Goal: Task Accomplishment & Management: Manage account settings

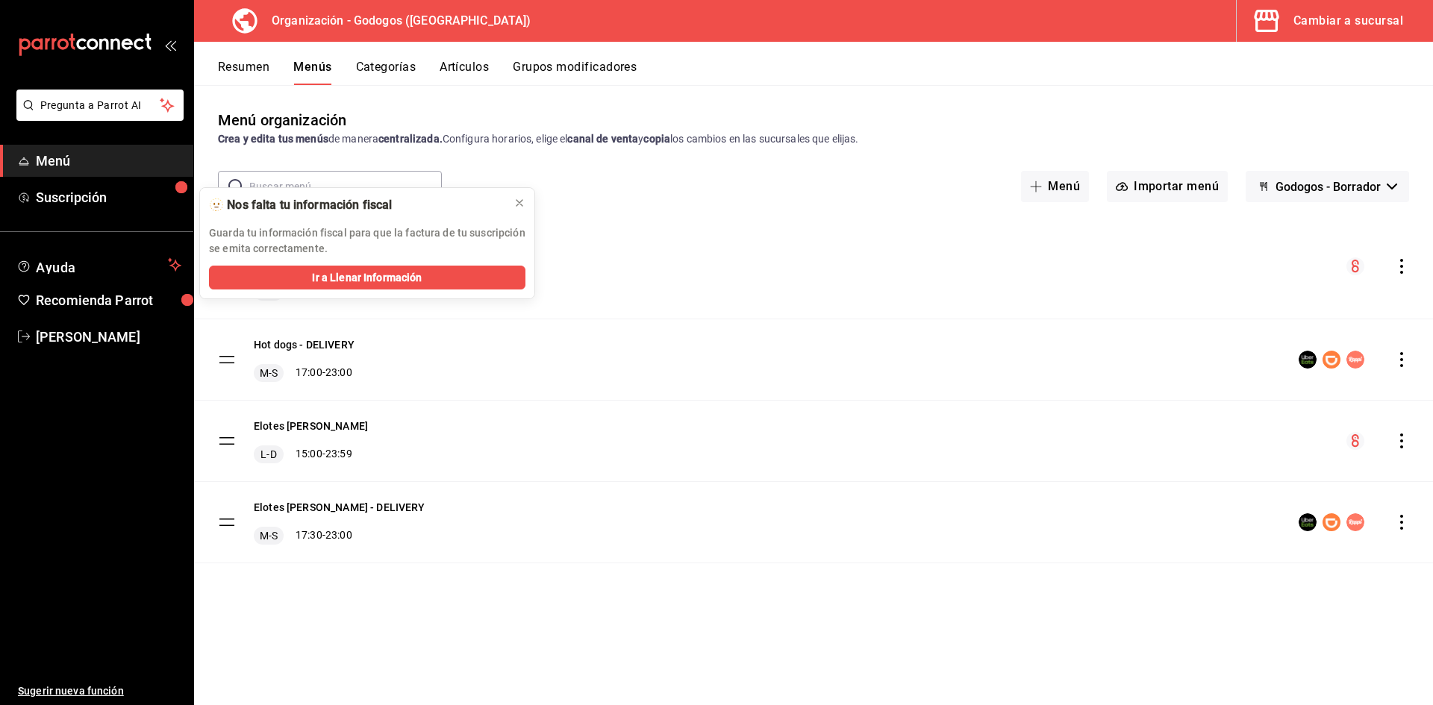
click at [463, 71] on button "Artículos" at bounding box center [464, 72] width 49 height 25
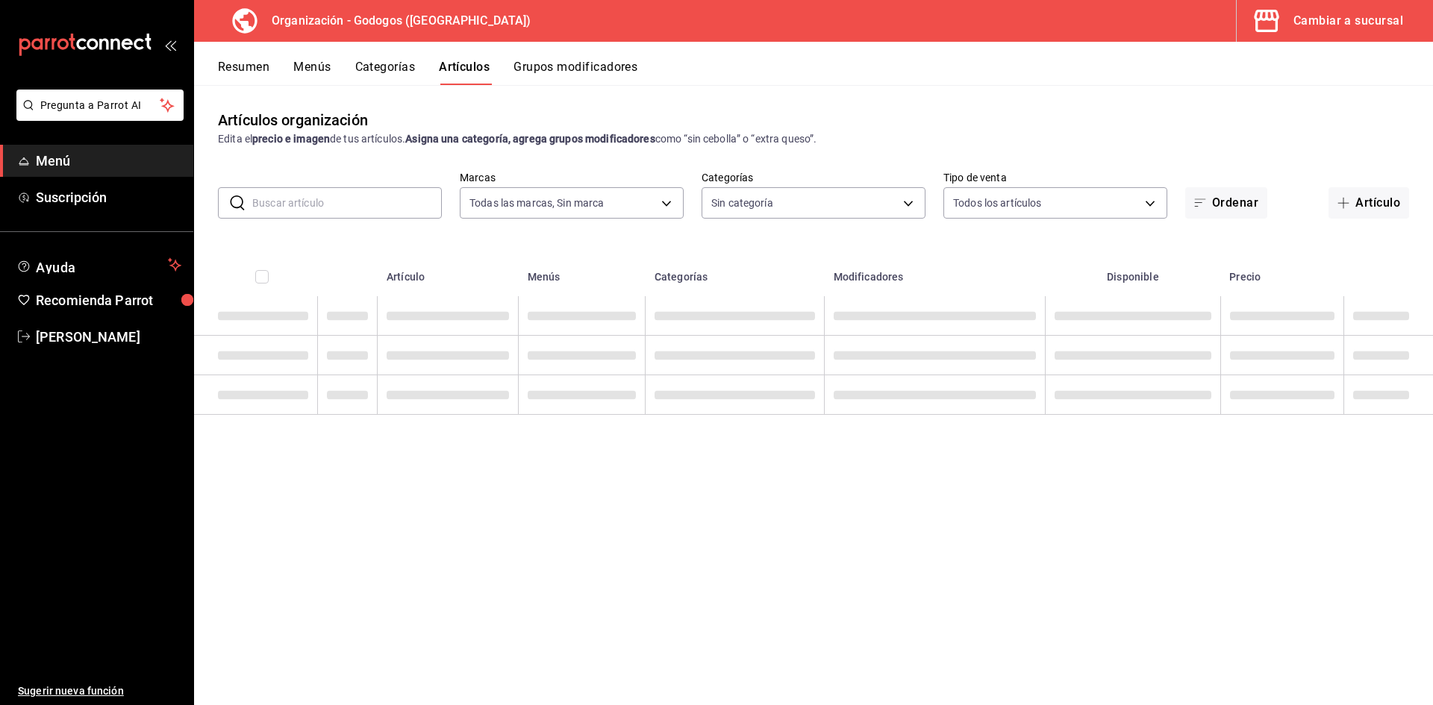
type input "2c5af448-d682-4f7b-b29c-e3cf67916c63,1734e1b4-46cc-4c33-a7f3-65e285faf7a9"
type input "fe9ed97f-ea59-40f7-977d-ce5b49babb27,9ab85264-ed04-4d22-b84d-fdb7adfcfbee,c2b12…"
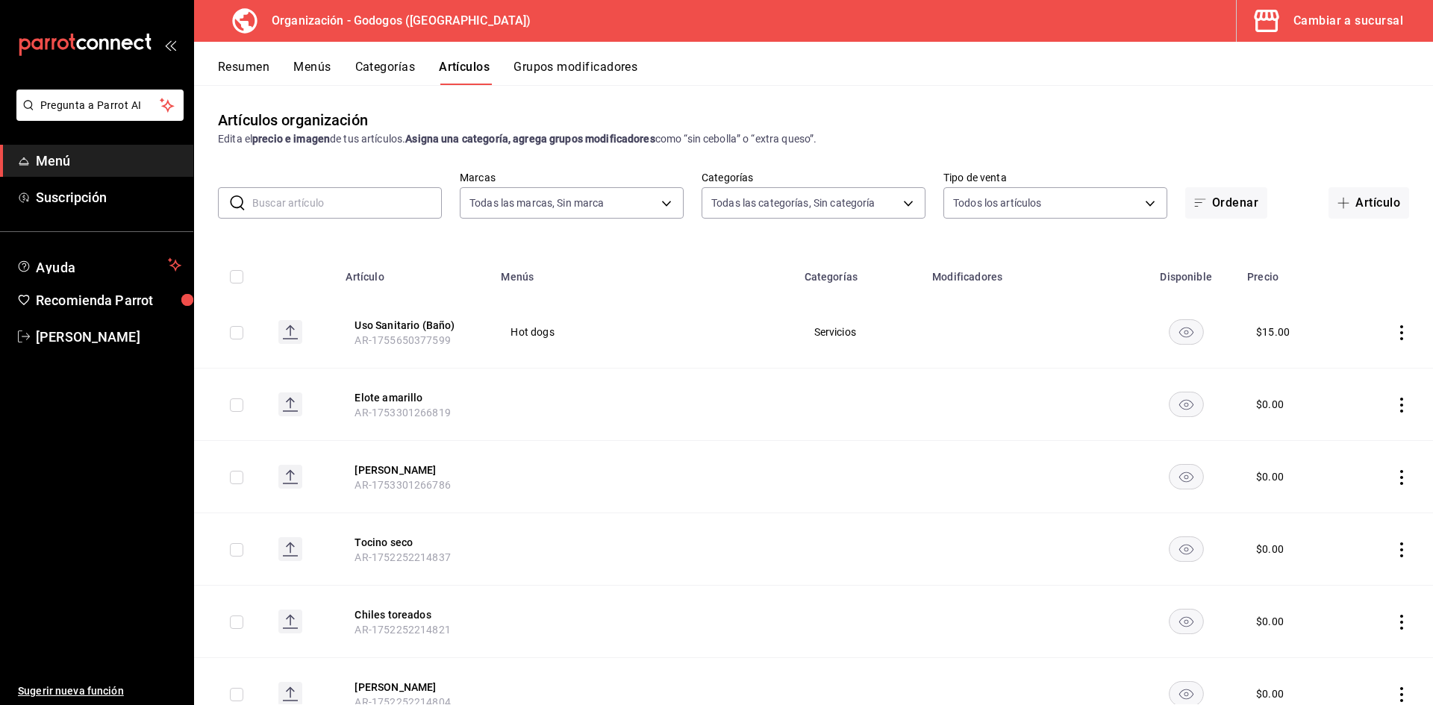
click at [361, 198] on input "text" at bounding box center [347, 203] width 190 height 30
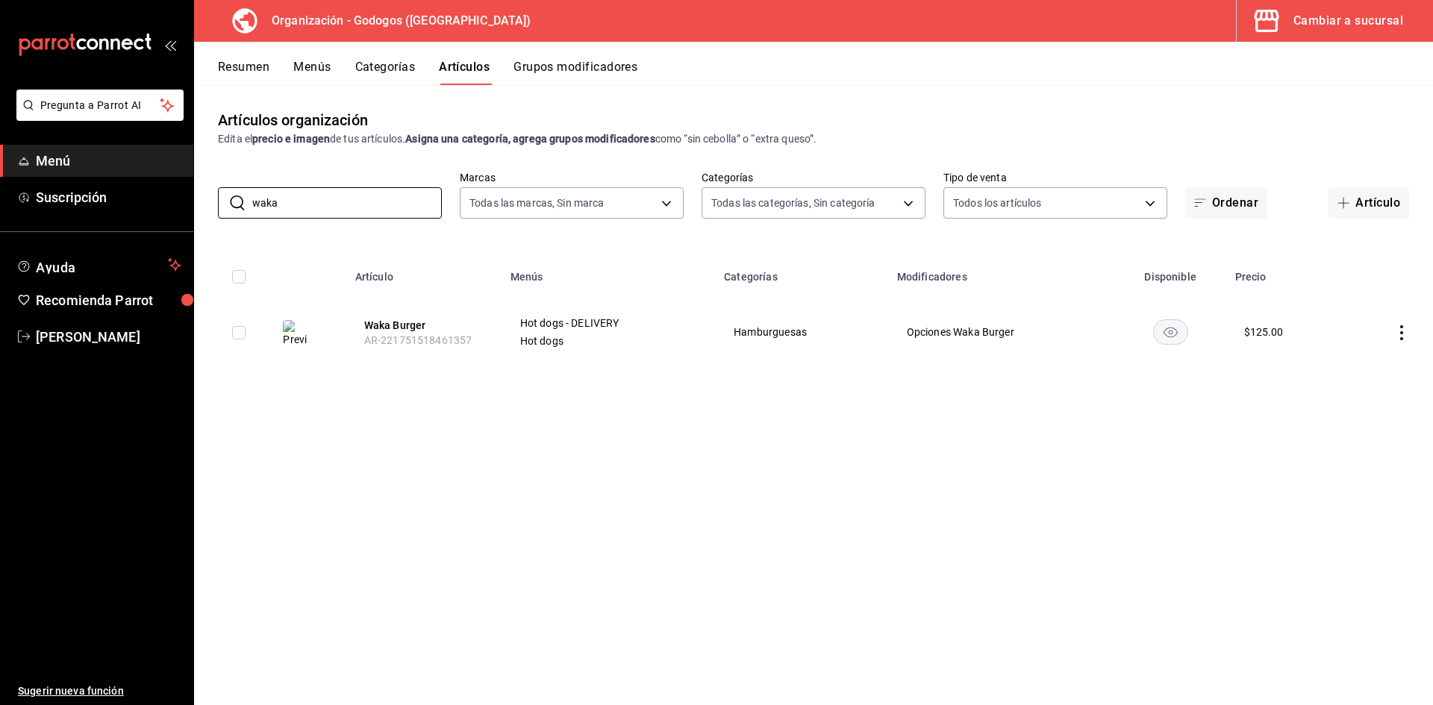
type input "waka"
click at [298, 336] on img at bounding box center [295, 333] width 24 height 27
click at [411, 324] on button "Waka Burger" at bounding box center [423, 325] width 119 height 15
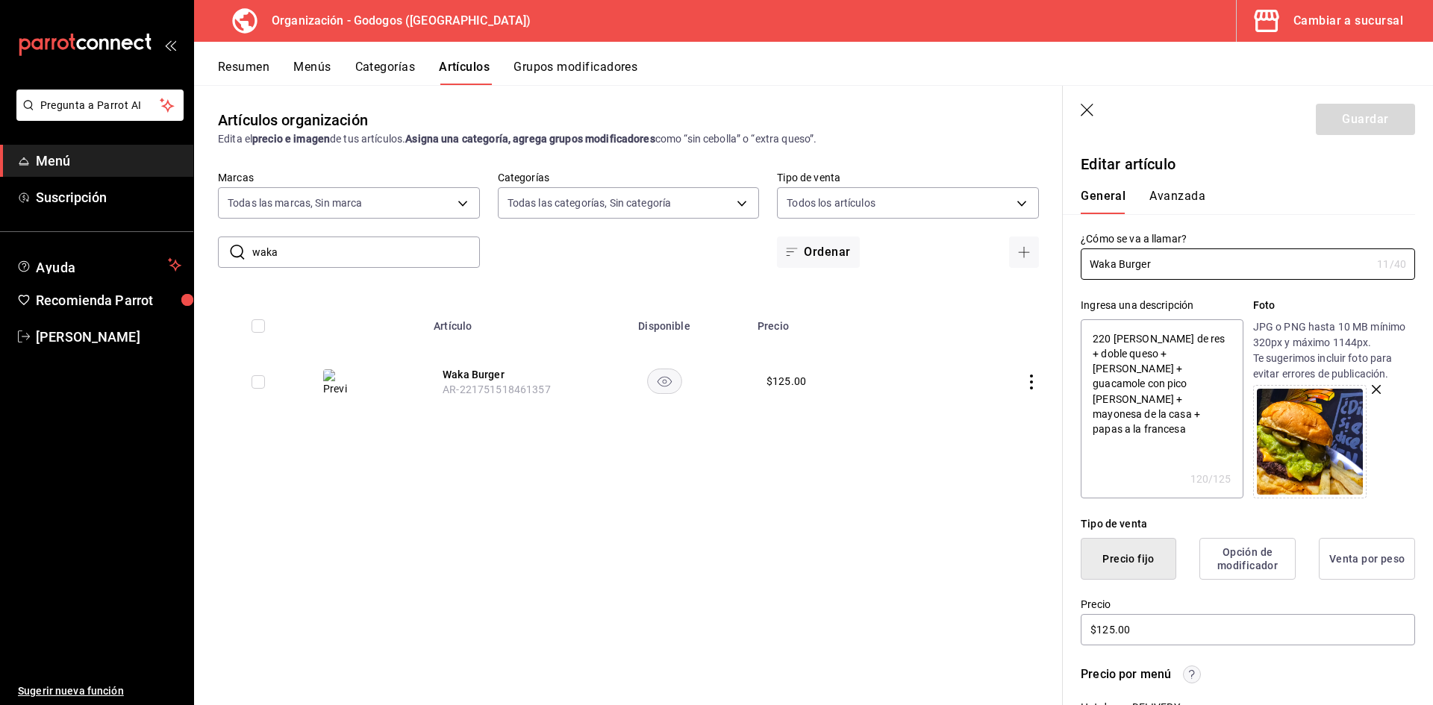
click at [1372, 386] on icon "button" at bounding box center [1376, 389] width 9 height 9
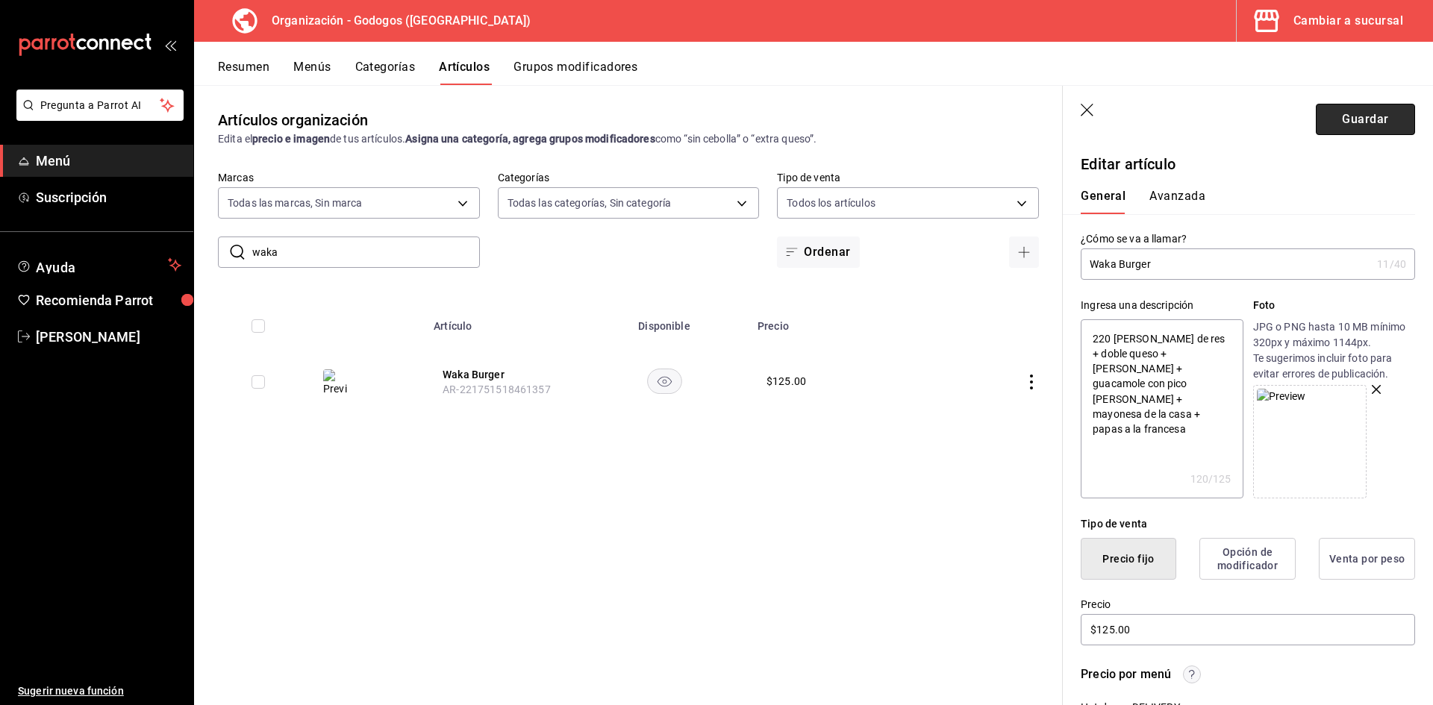
click at [1359, 113] on button "Guardar" at bounding box center [1365, 119] width 99 height 31
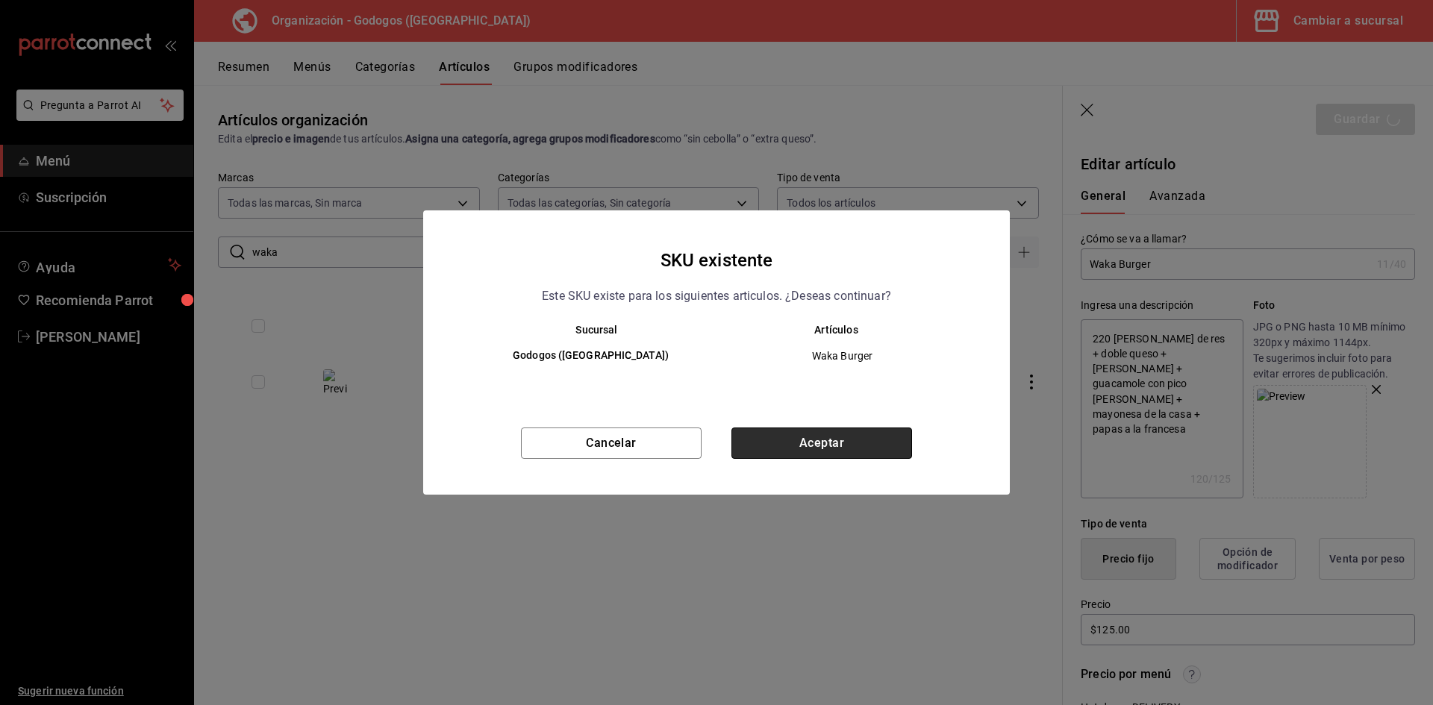
click at [867, 446] on button "Aceptar" at bounding box center [821, 443] width 181 height 31
type textarea "x"
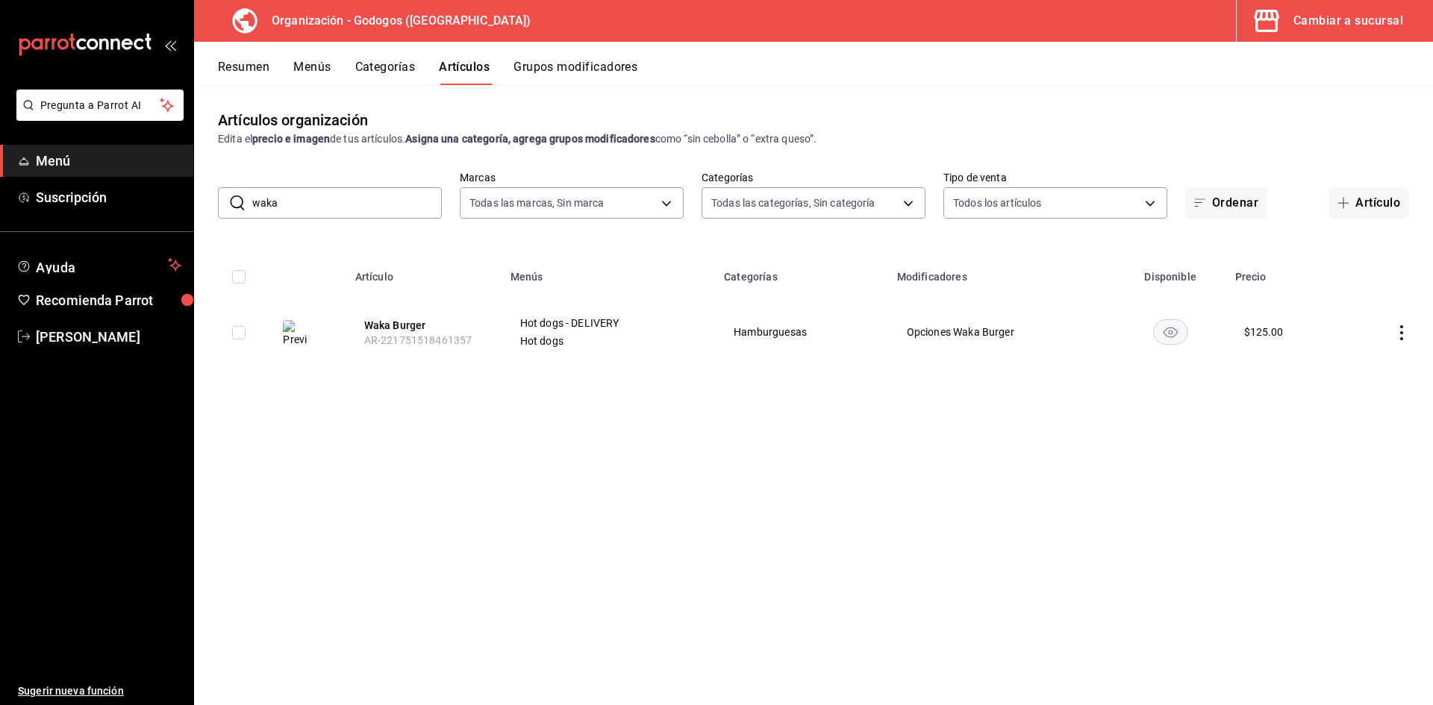
drag, startPoint x: 277, startPoint y: 205, endPoint x: 254, endPoint y: 205, distance: 23.1
click at [254, 205] on input "waka" at bounding box center [347, 203] width 190 height 30
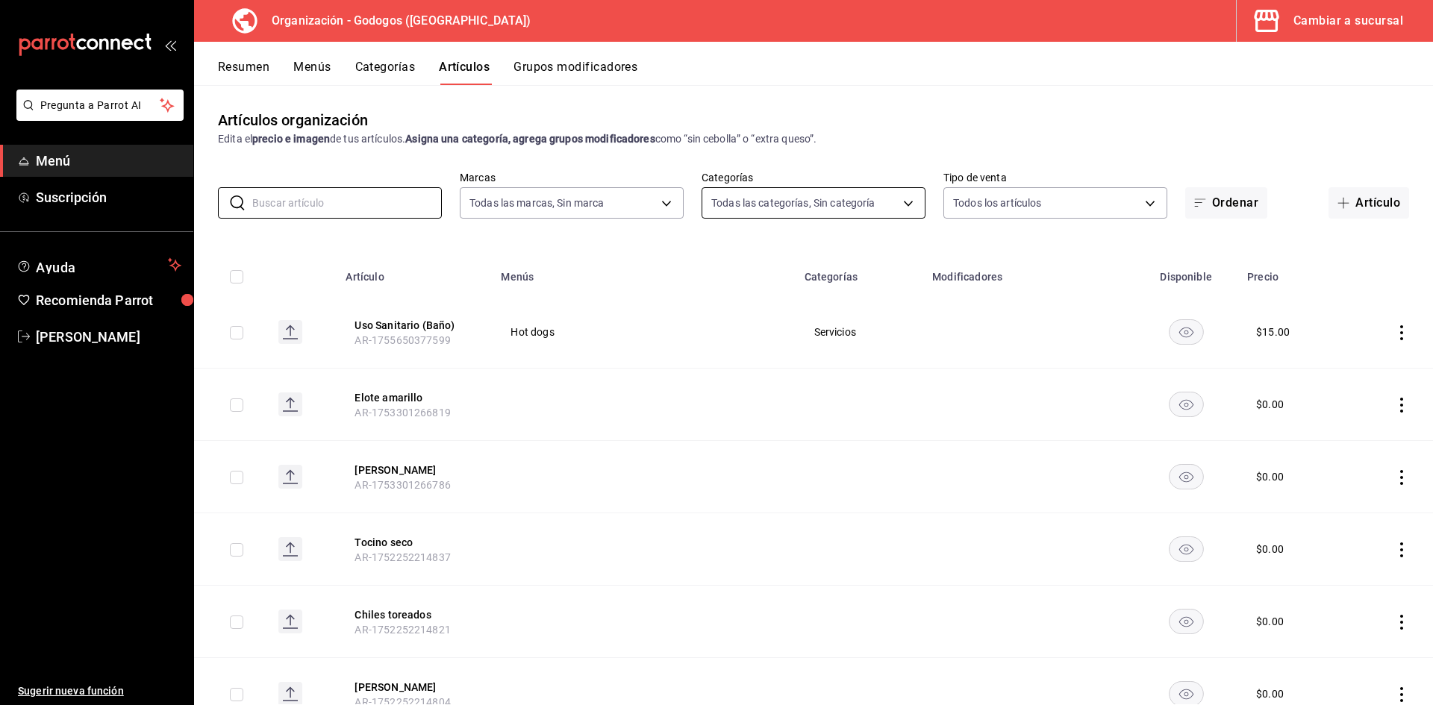
click at [747, 201] on body "Pregunta a Parrot AI Menú Suscripción Ayuda Recomienda Parrot [PERSON_NAME] Sug…" at bounding box center [716, 370] width 1433 height 740
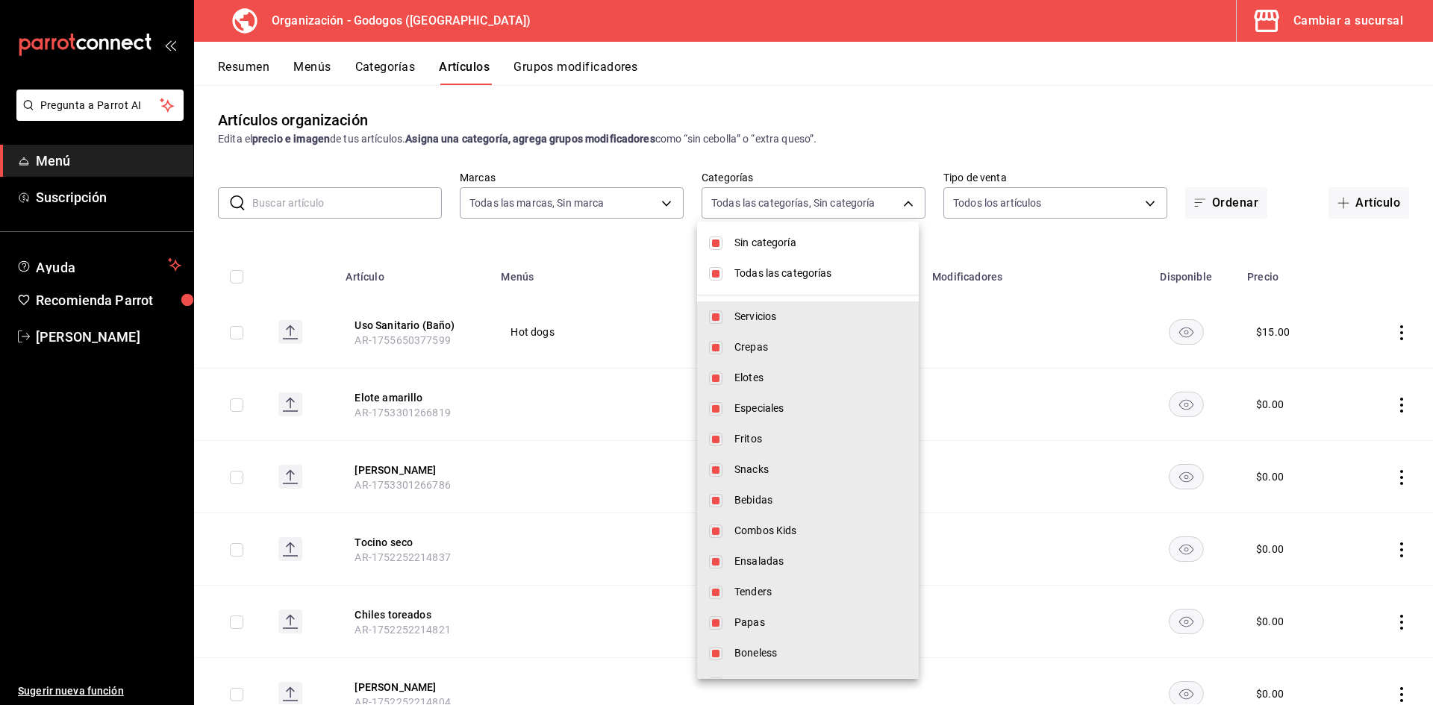
click at [618, 198] on div at bounding box center [716, 352] width 1433 height 705
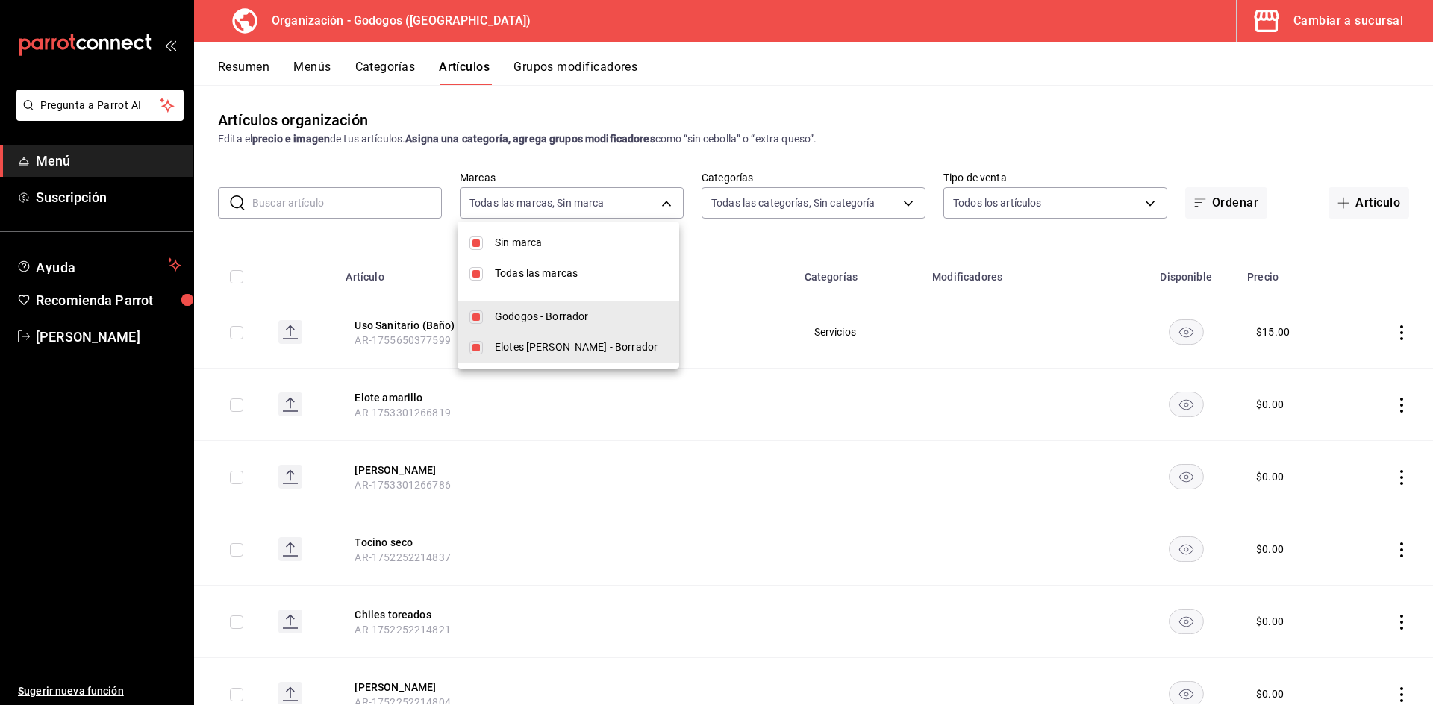
click at [619, 199] on body "Pregunta a Parrot AI Menú Suscripción Ayuda Recomienda Parrot [PERSON_NAME] Sug…" at bounding box center [716, 370] width 1433 height 740
click at [479, 243] on input "checkbox" at bounding box center [475, 243] width 13 height 13
checkbox input "false"
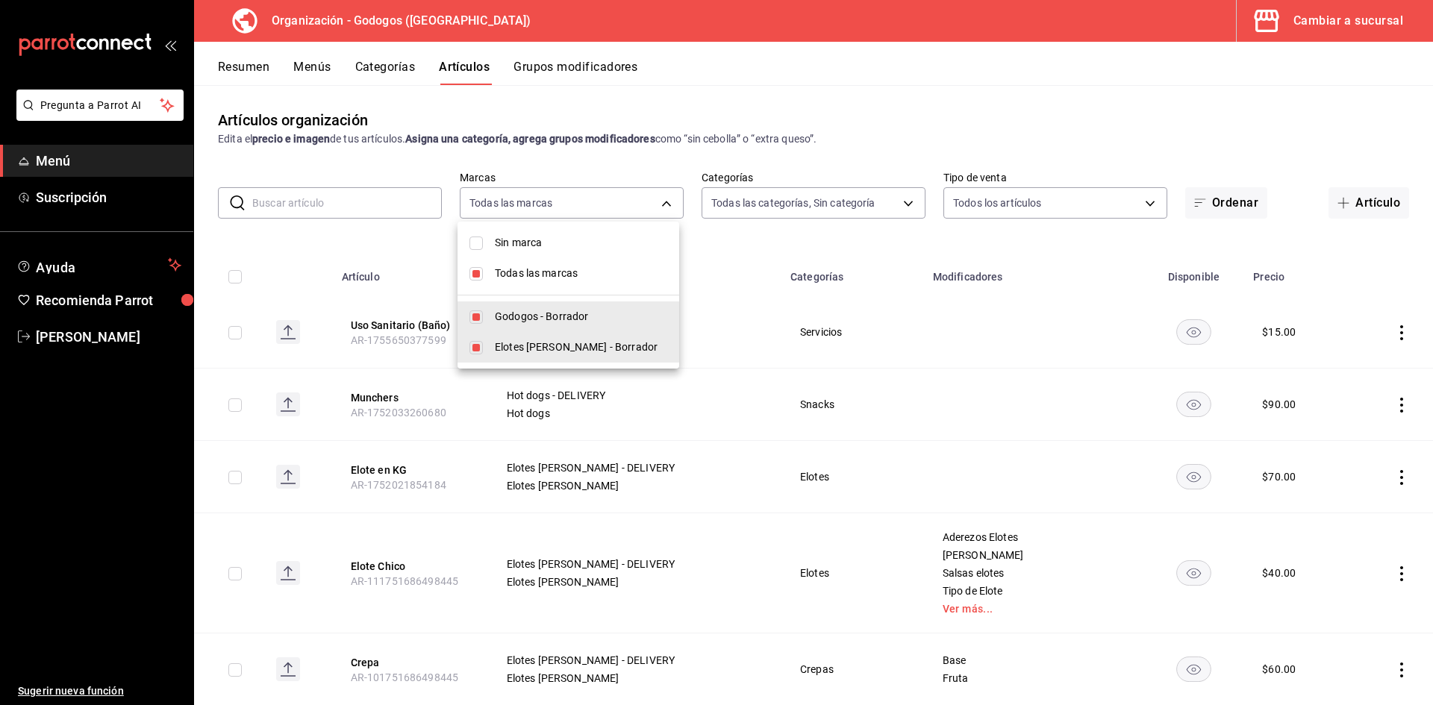
click at [477, 267] on input "checkbox" at bounding box center [475, 273] width 13 height 13
checkbox input "false"
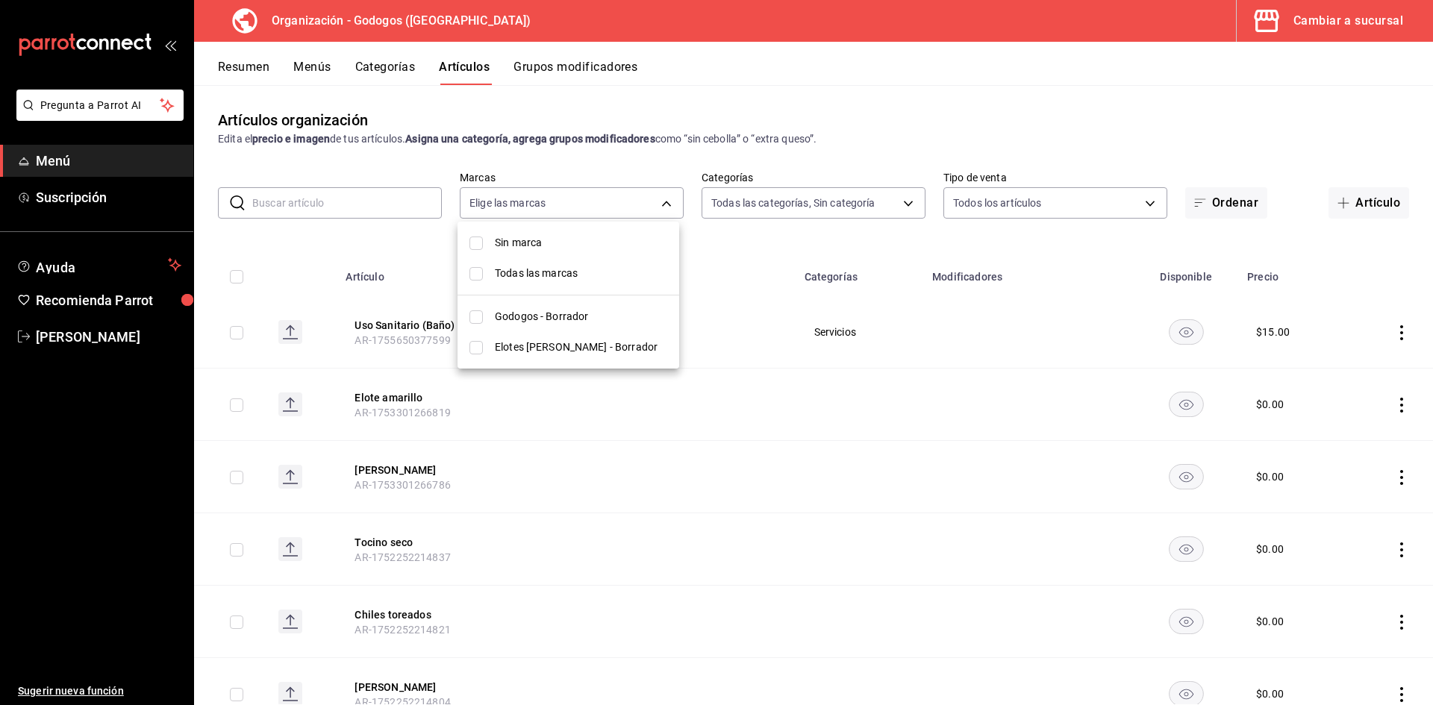
click at [478, 318] on input "checkbox" at bounding box center [475, 316] width 13 height 13
checkbox input "true"
type input "2c5af448-d682-4f7b-b29c-e3cf67916c63"
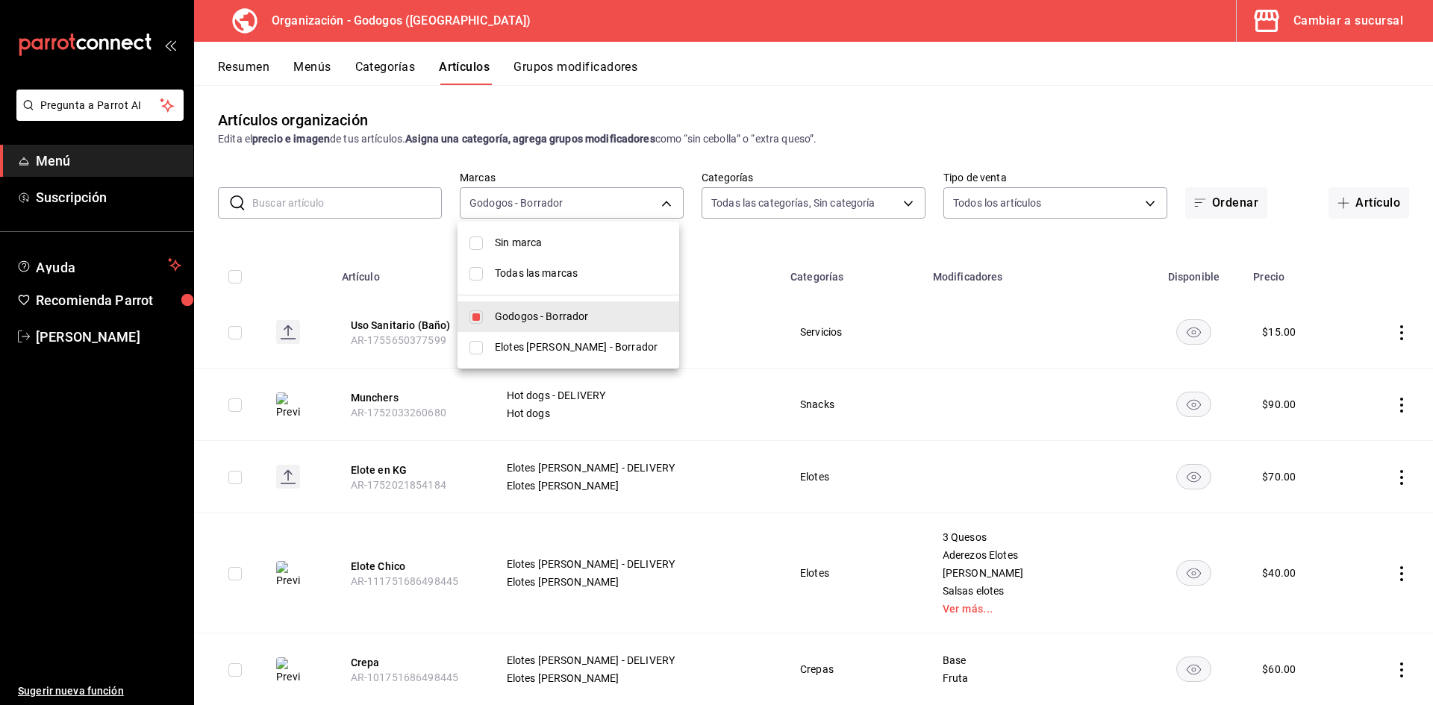
click at [669, 169] on div at bounding box center [716, 352] width 1433 height 705
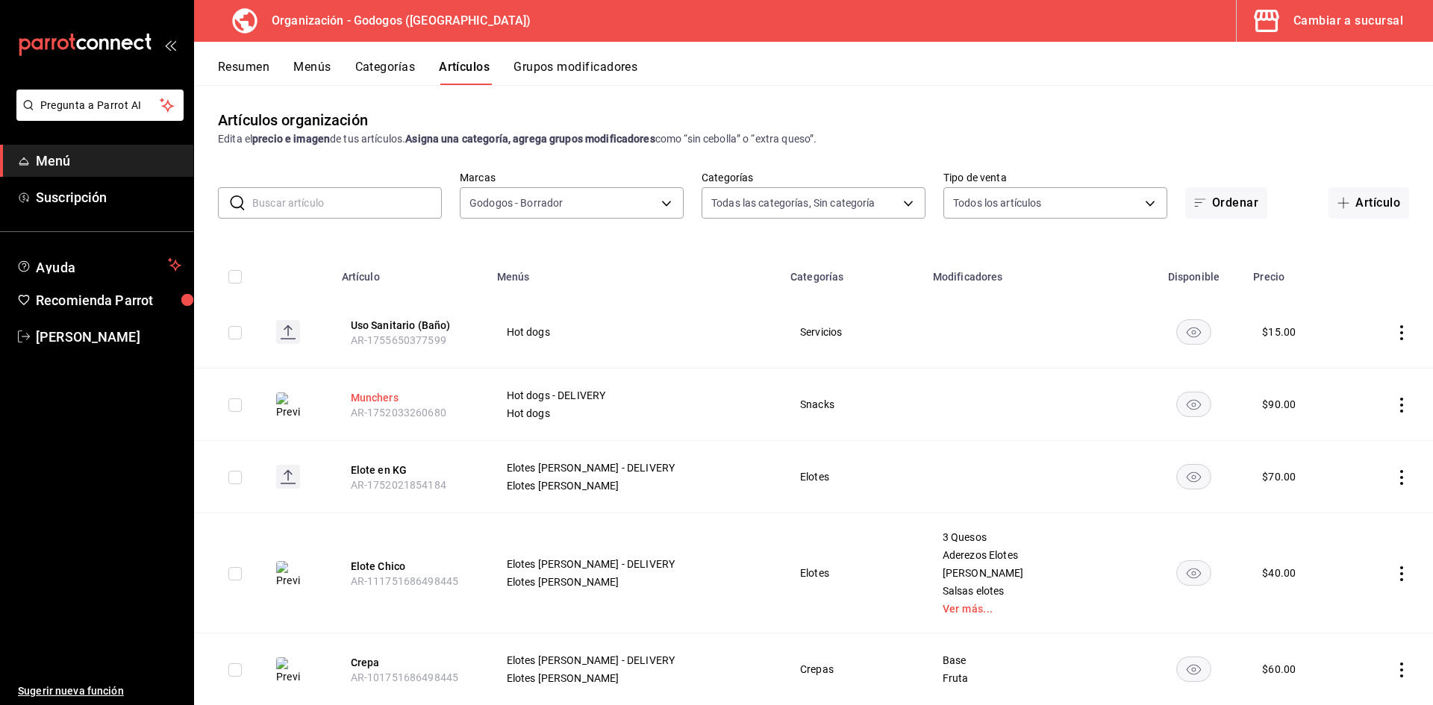
click at [392, 398] on button "Munchers" at bounding box center [410, 397] width 119 height 15
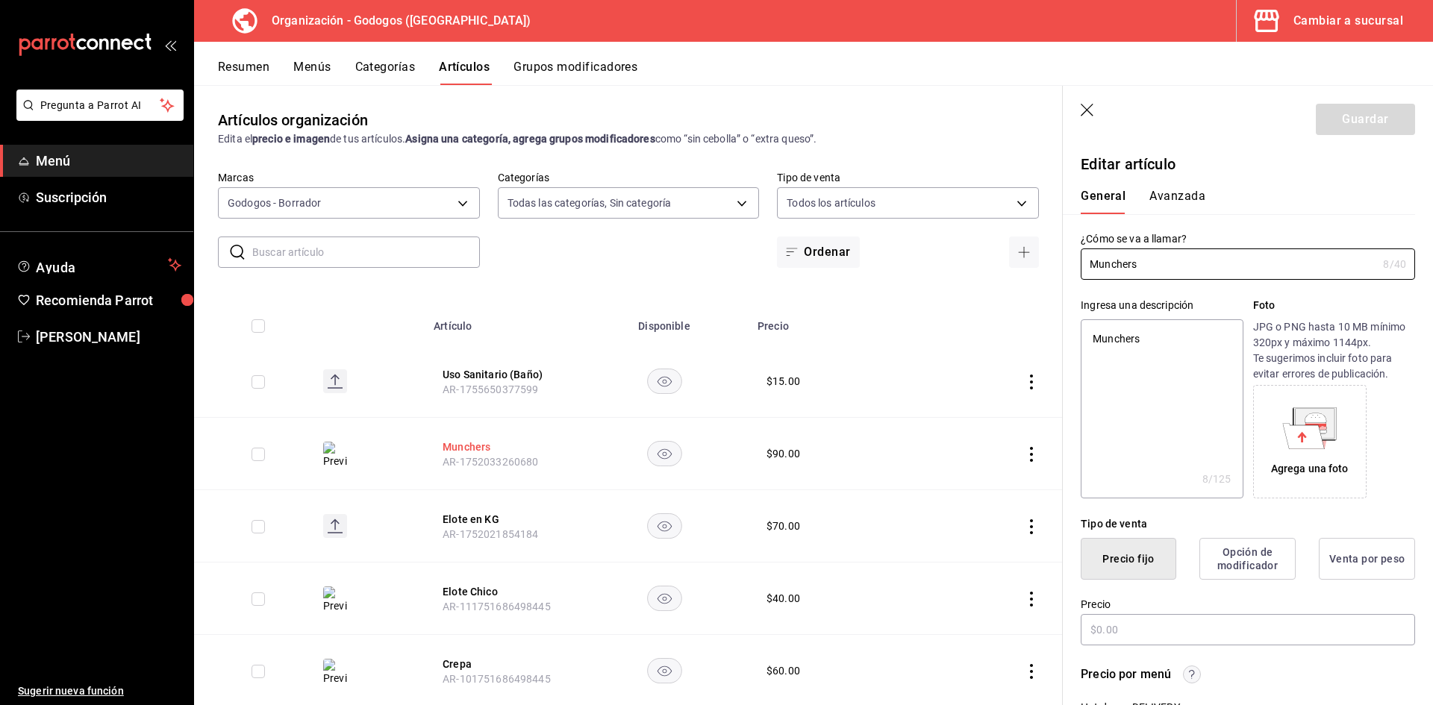
type textarea "x"
type input "$90.00"
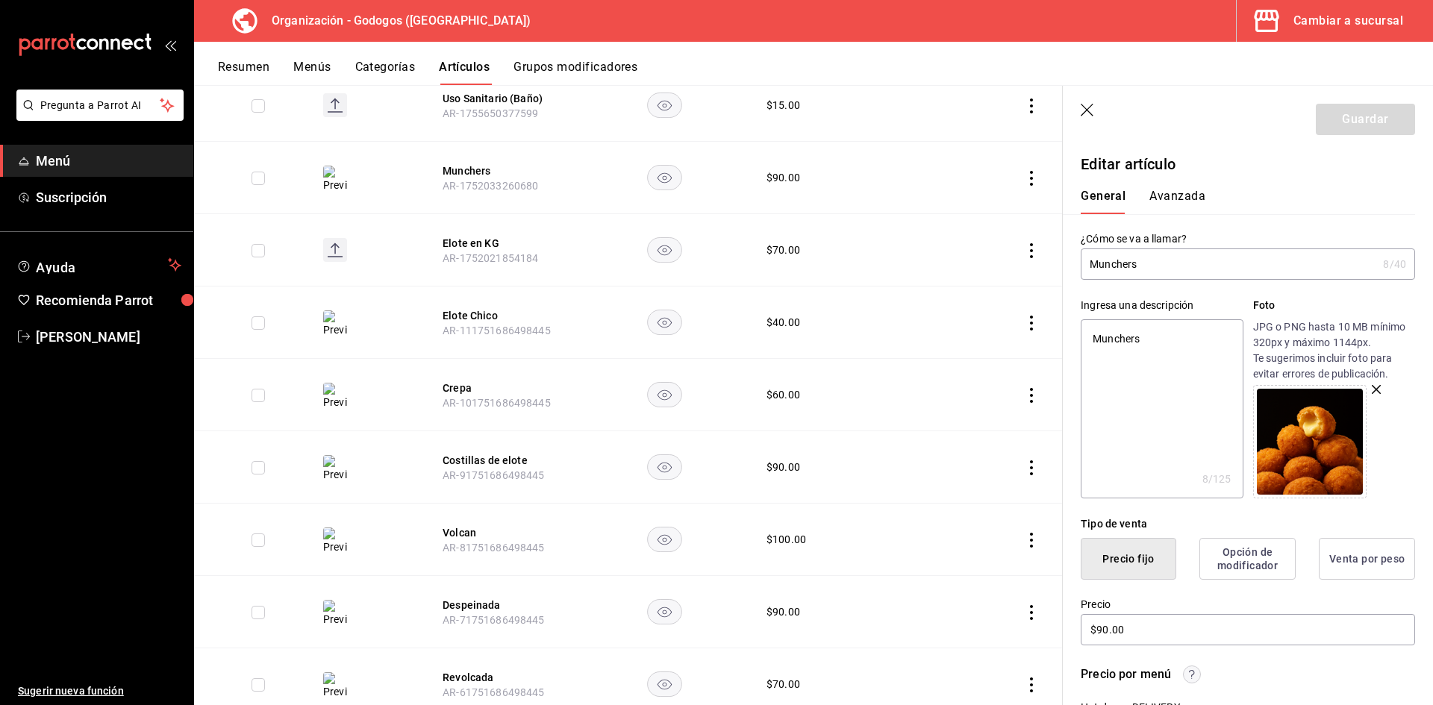
scroll to position [299, 0]
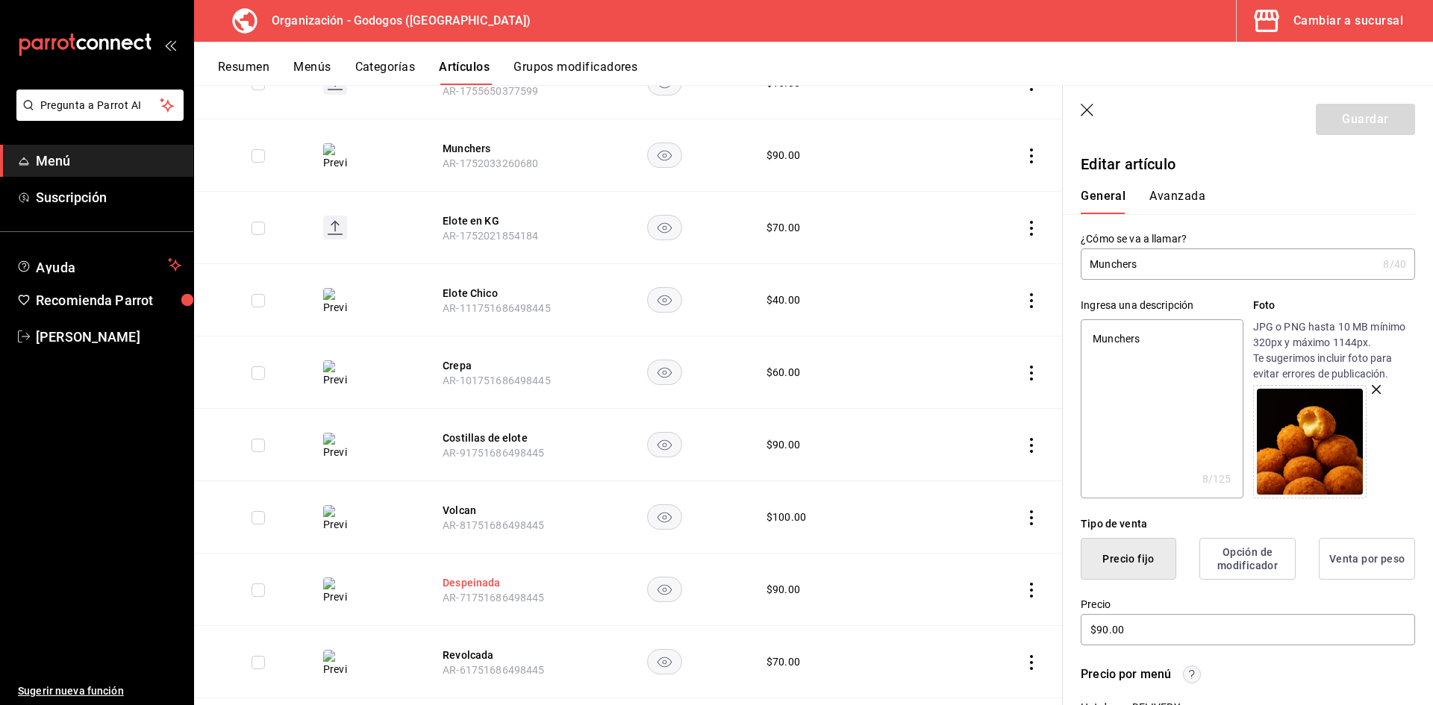
click at [465, 579] on button "Despeinada" at bounding box center [502, 582] width 119 height 15
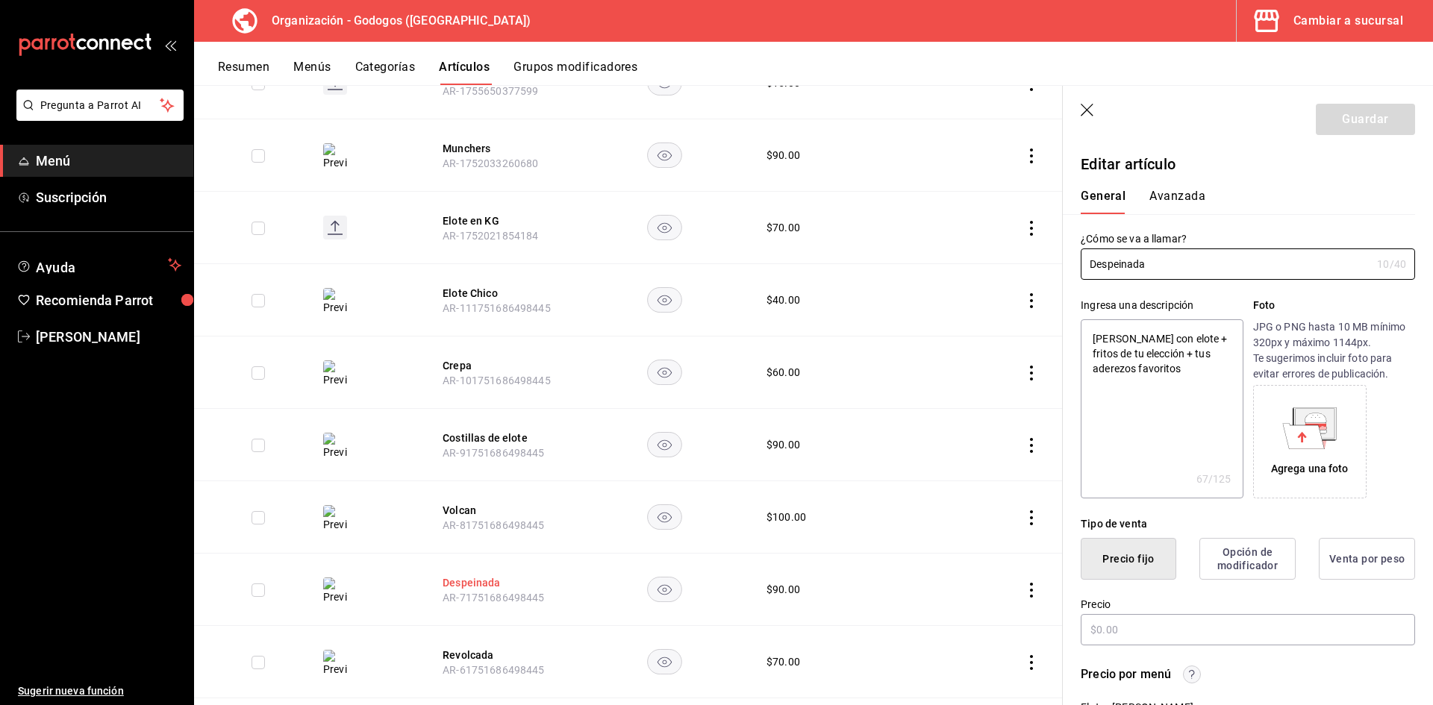
type textarea "x"
type input "$90.00"
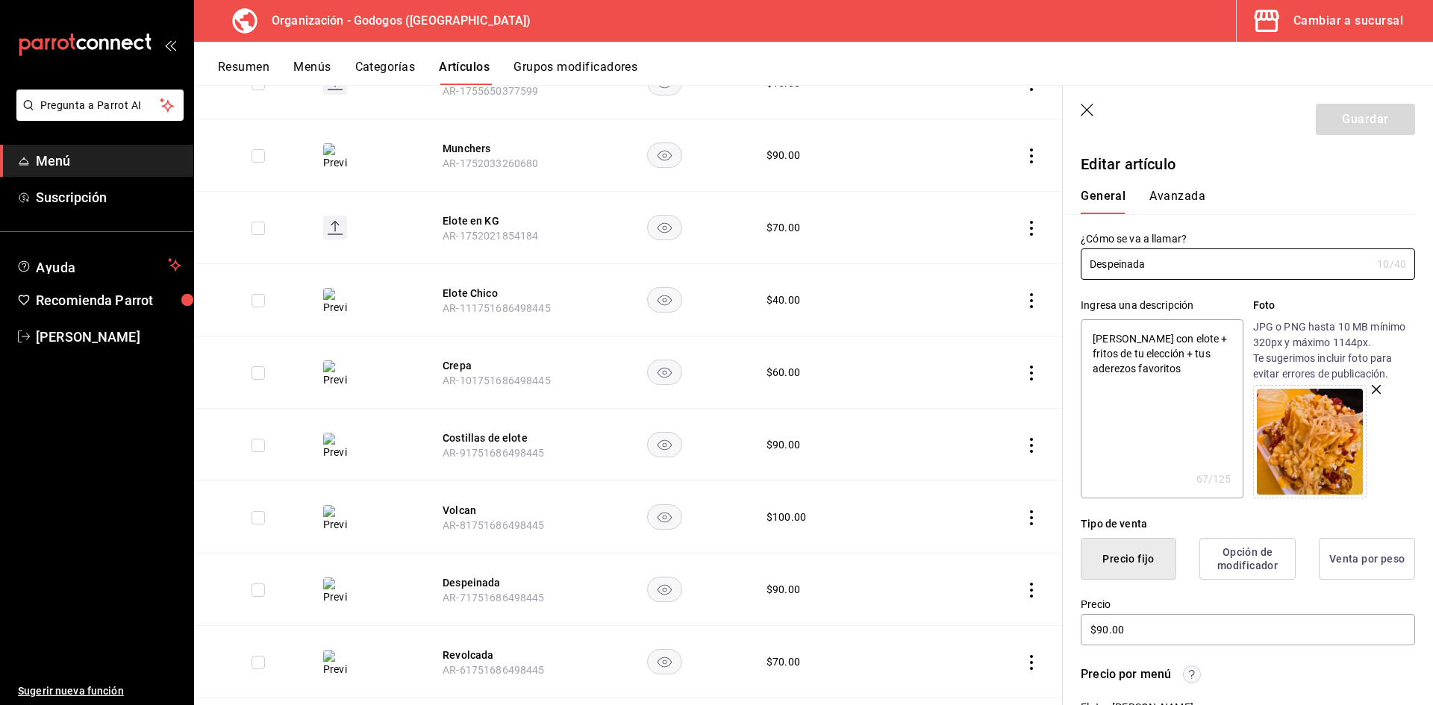
click at [1306, 443] on img at bounding box center [1310, 442] width 106 height 106
click at [1372, 390] on icon "button" at bounding box center [1376, 389] width 9 height 9
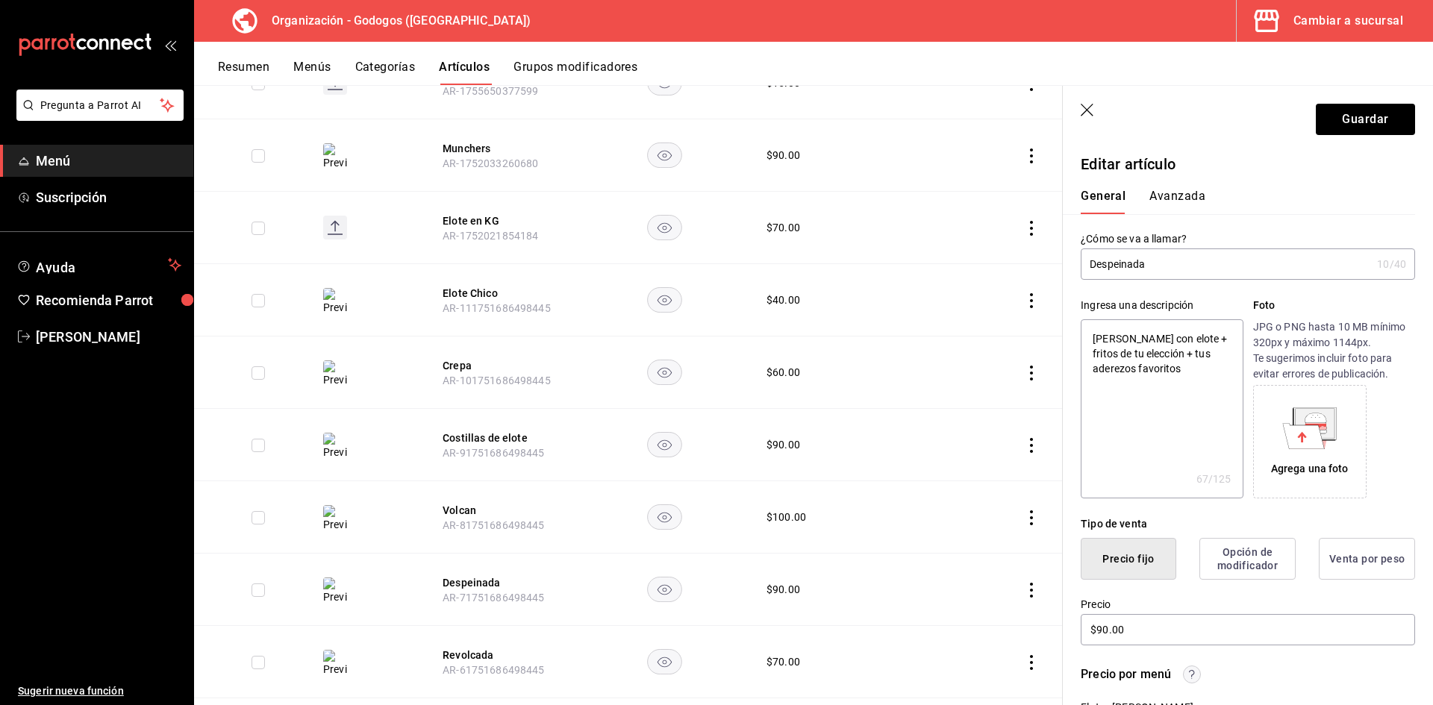
click at [1311, 440] on icon at bounding box center [1304, 435] width 42 height 25
click at [1305, 439] on icon at bounding box center [1304, 435] width 42 height 25
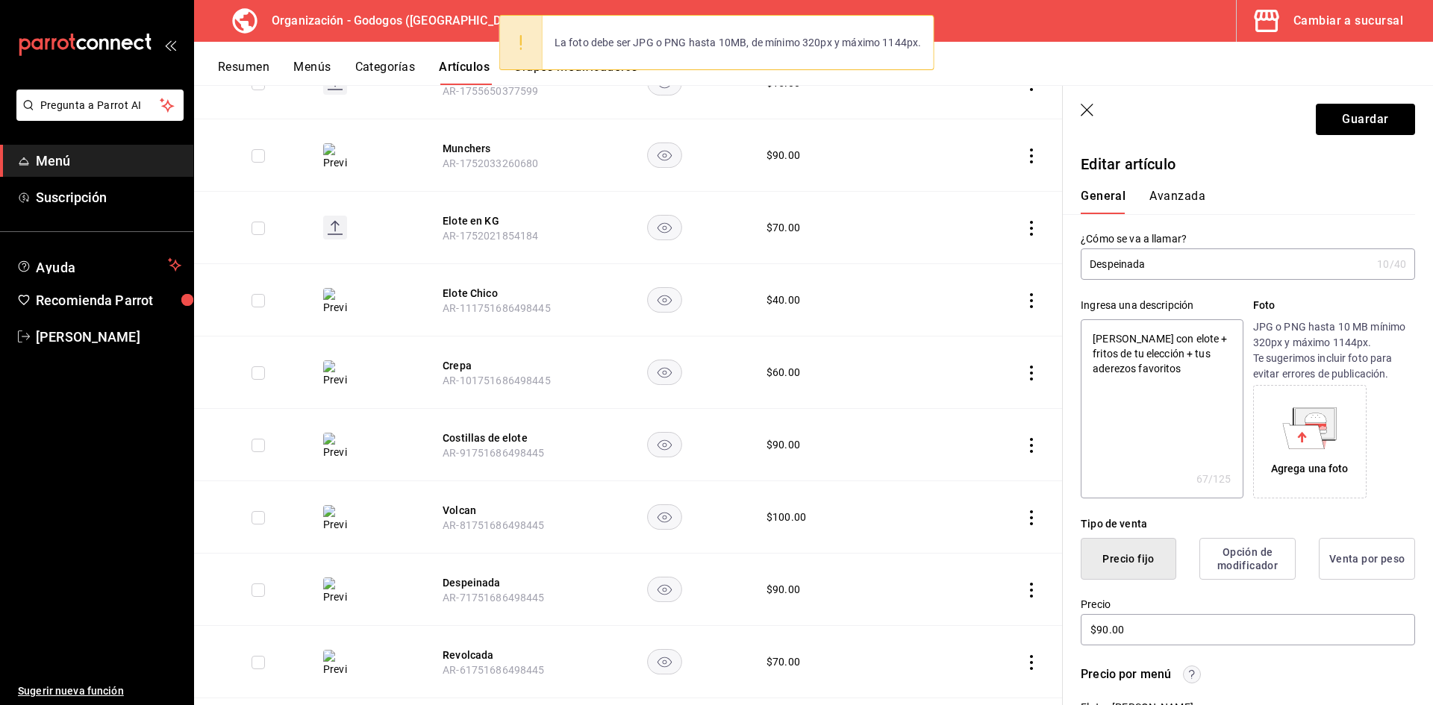
click at [1299, 430] on icon at bounding box center [1304, 435] width 42 height 25
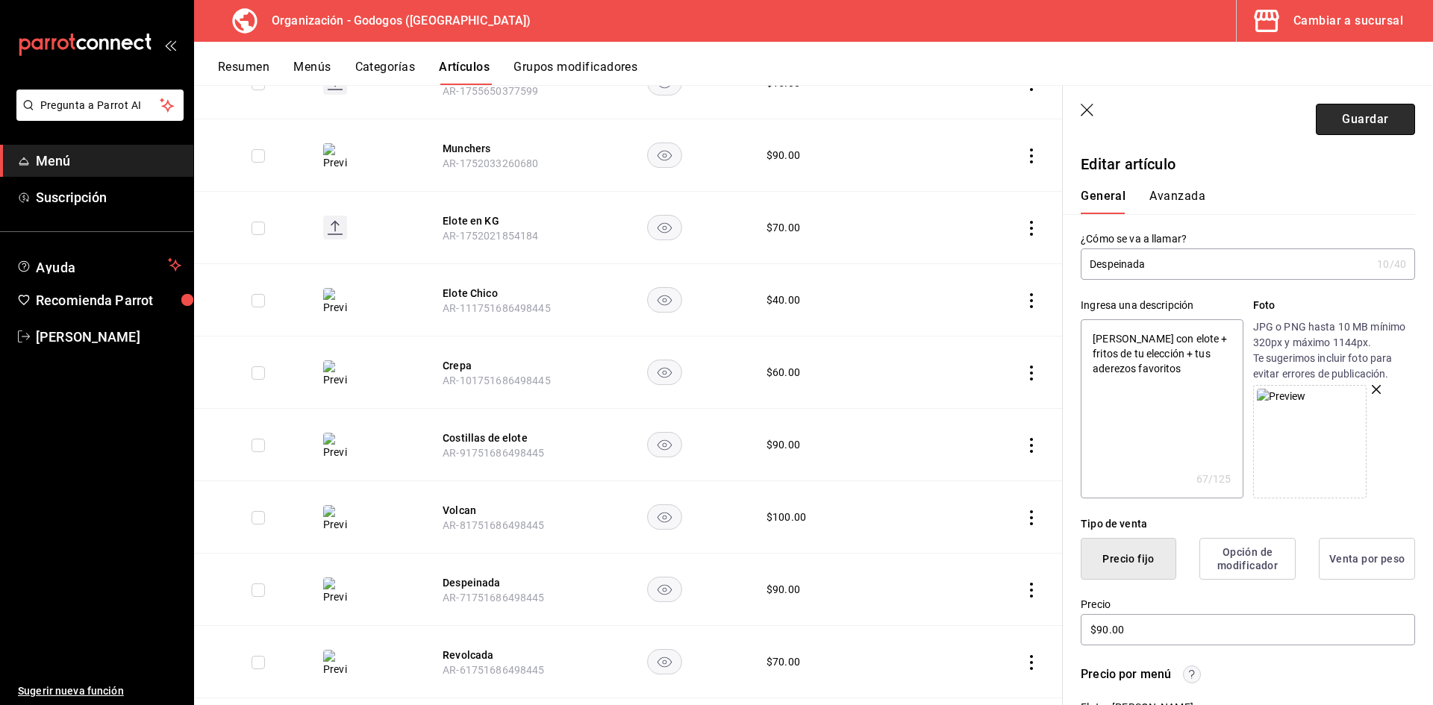
click at [1366, 123] on button "Guardar" at bounding box center [1365, 119] width 99 height 31
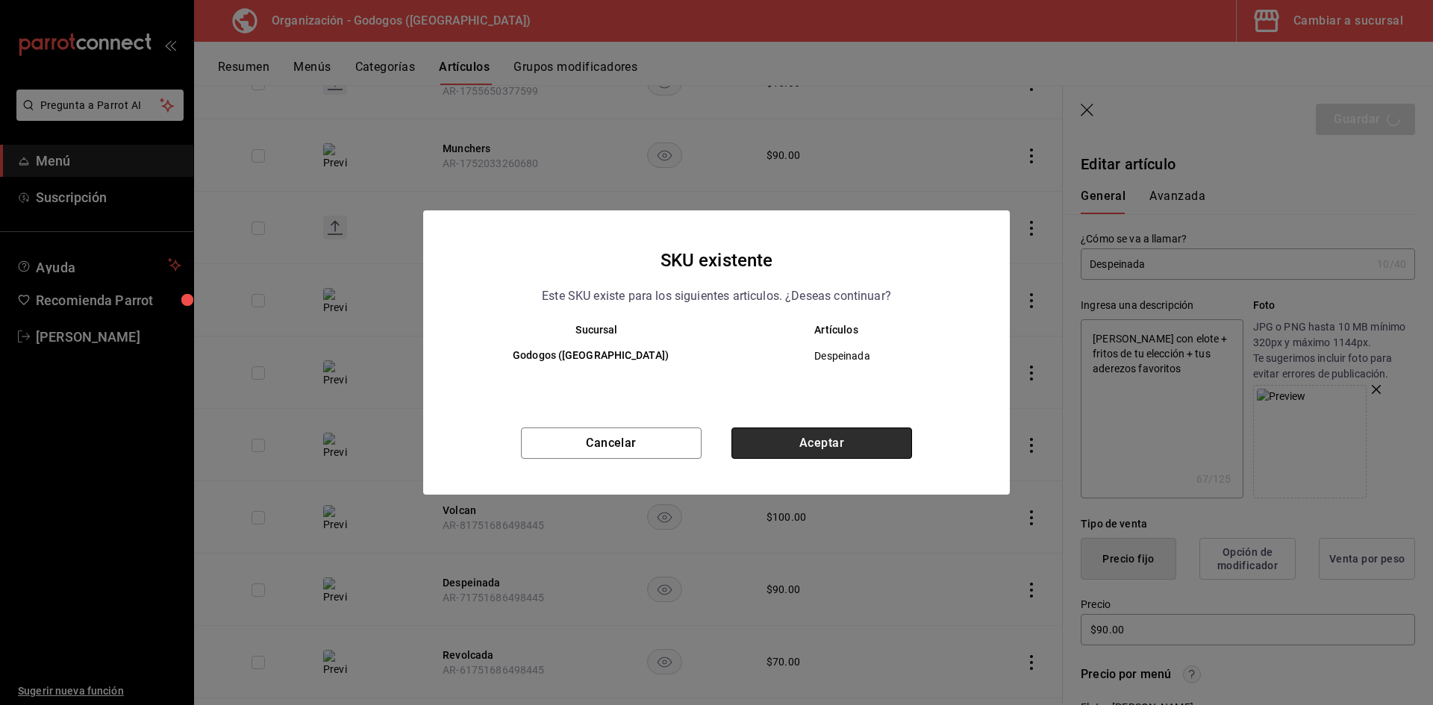
click at [834, 443] on button "Aceptar" at bounding box center [821, 443] width 181 height 31
type textarea "x"
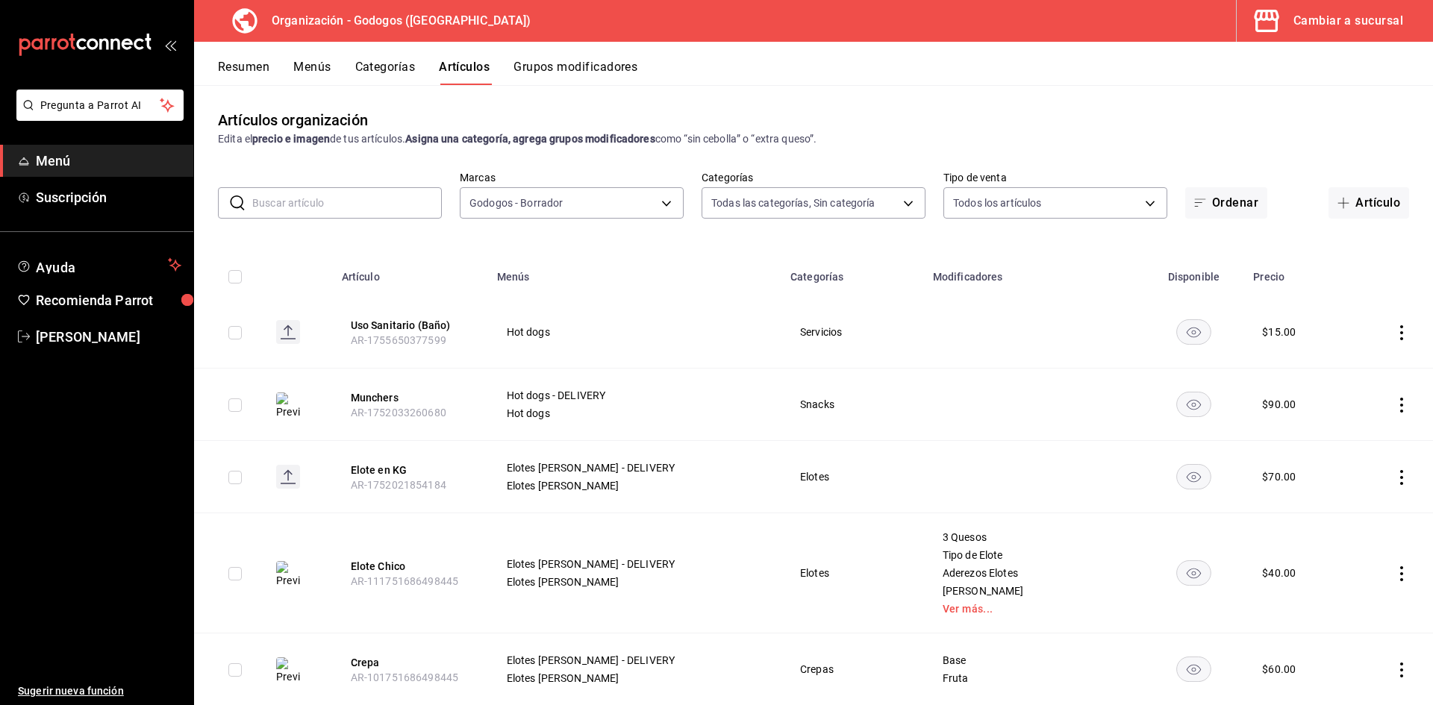
scroll to position [149, 0]
